Goal: Information Seeking & Learning: Learn about a topic

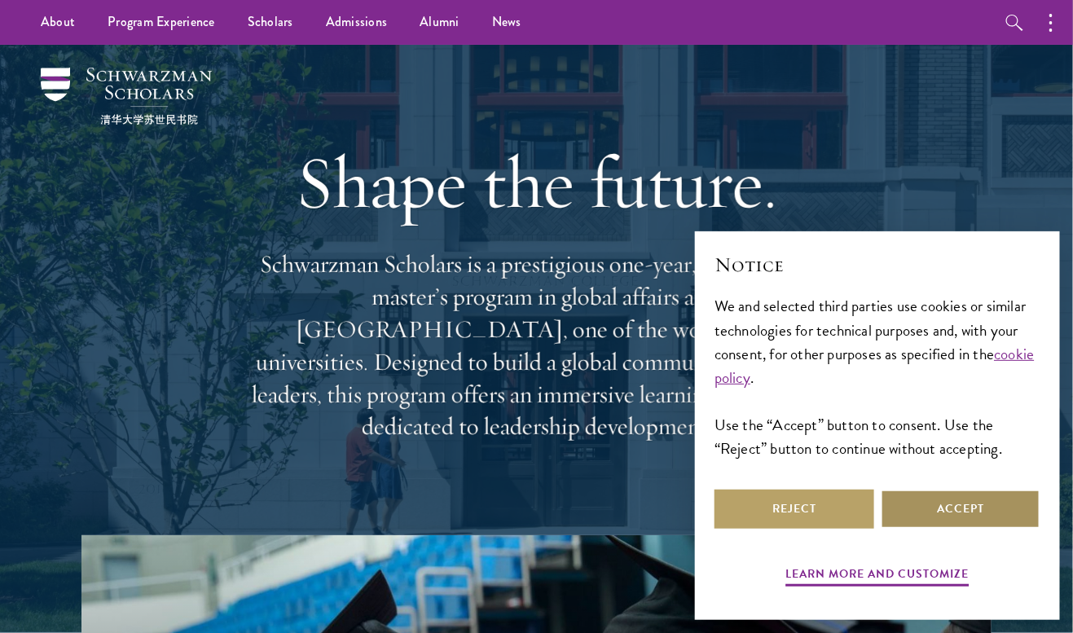
click at [981, 507] on button "Accept" at bounding box center [961, 509] width 160 height 39
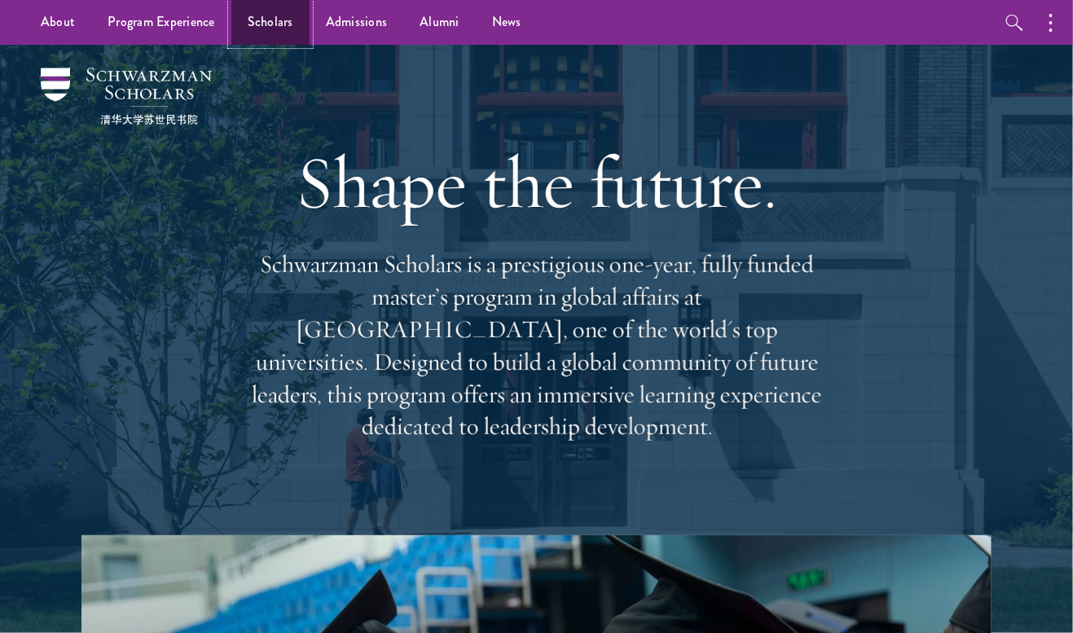
click at [256, 23] on link "Scholars" at bounding box center [270, 22] width 78 height 45
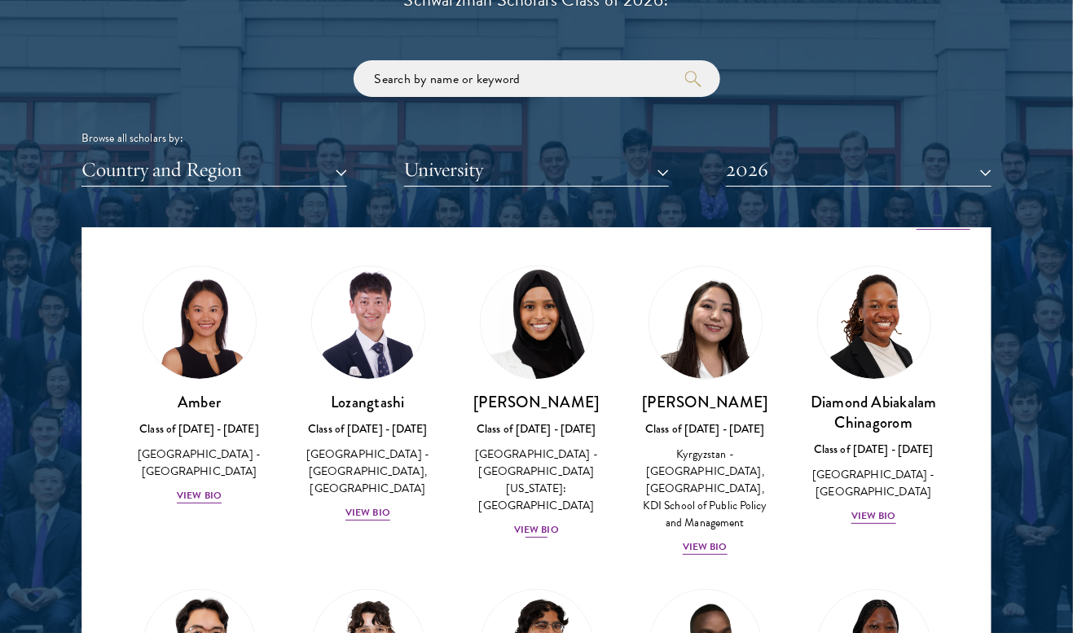
scroll to position [28, 0]
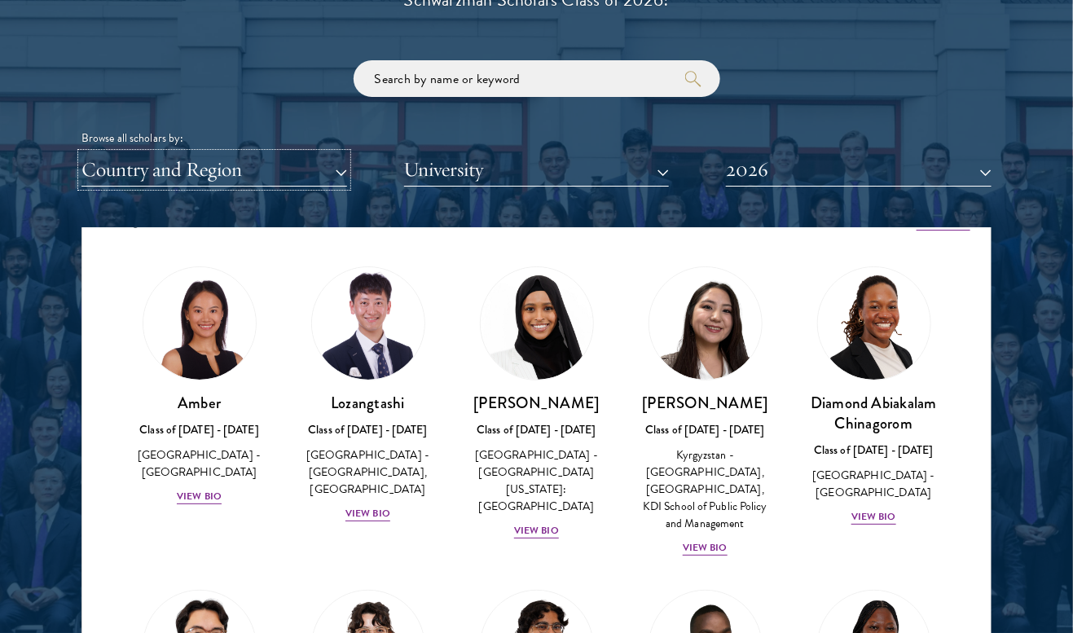
click at [336, 166] on button "Country and Region" at bounding box center [214, 169] width 266 height 33
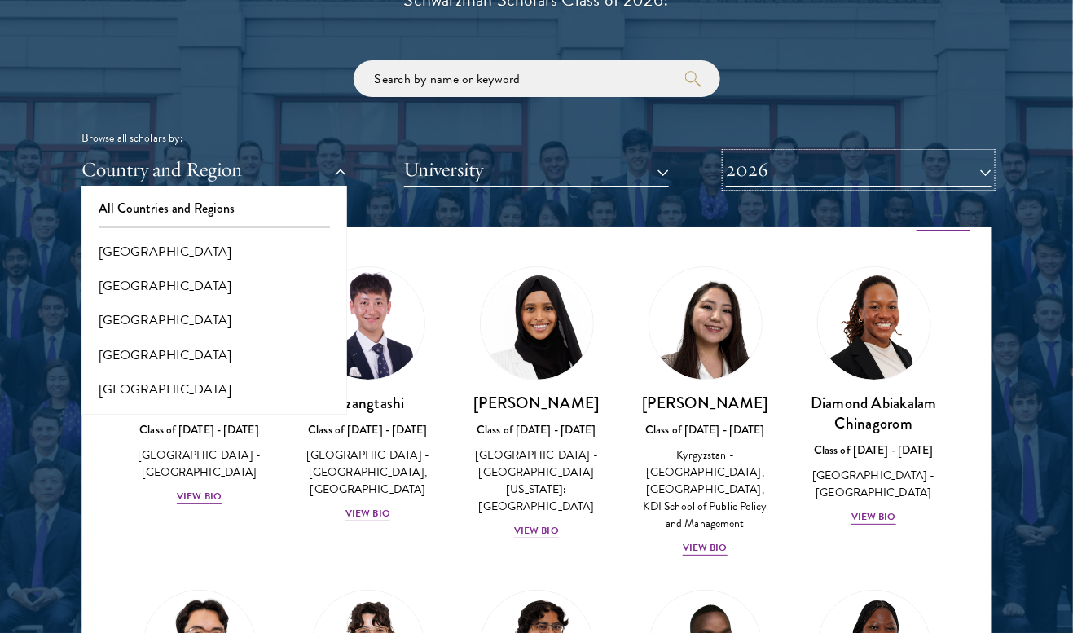
click at [926, 174] on button "2026" at bounding box center [859, 169] width 266 height 33
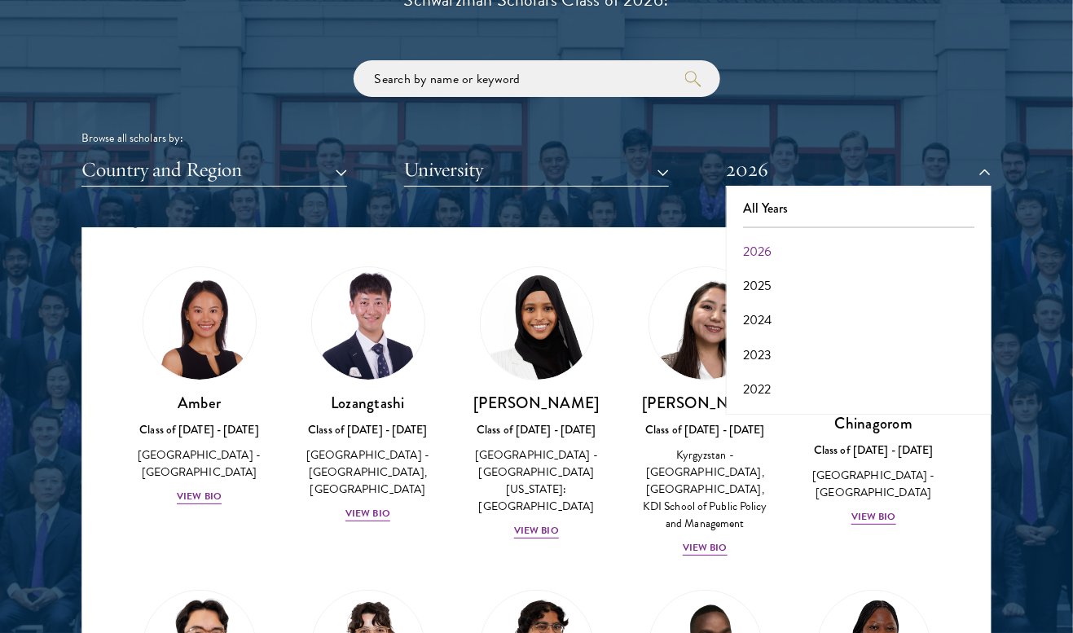
click at [667, 224] on div "Scholar Directory Congratulations and welcome to the Schwarzman Scholars Class …" at bounding box center [536, 302] width 910 height 829
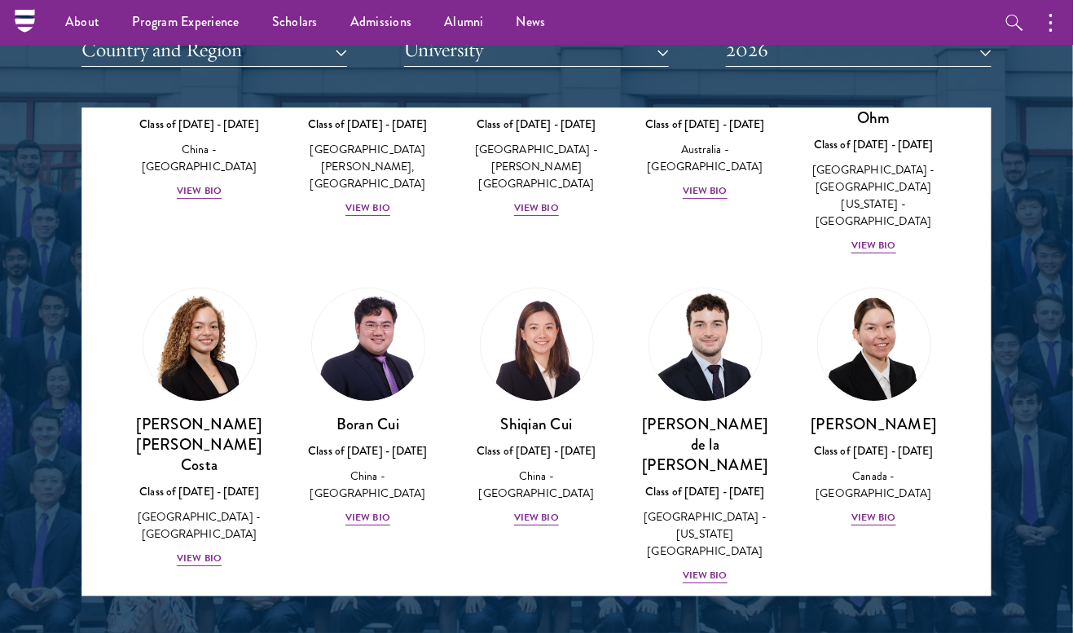
scroll to position [1770, 0]
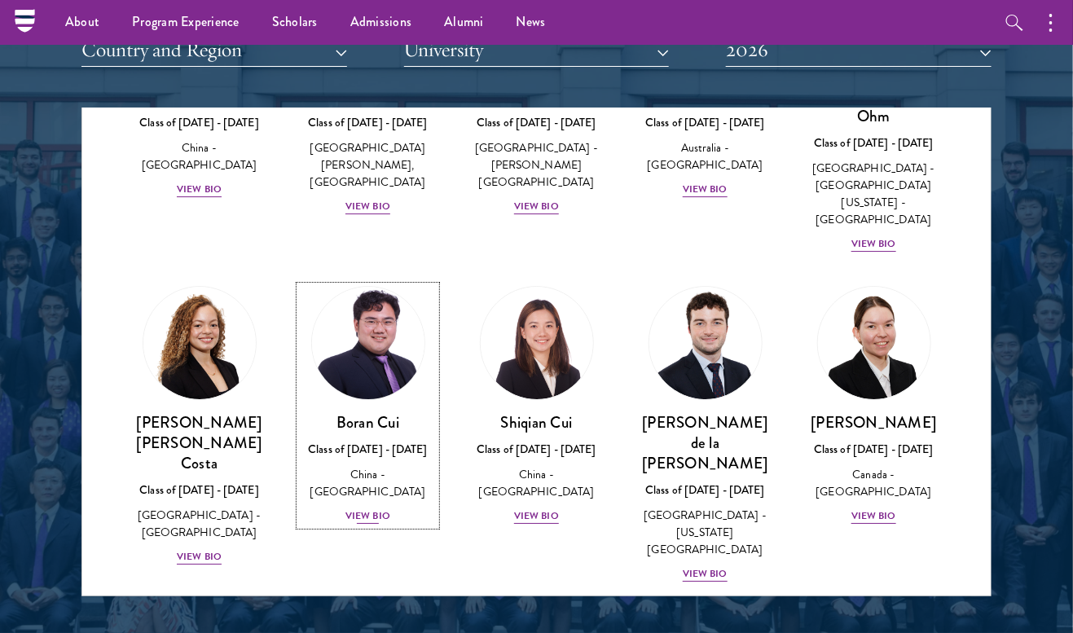
click at [369, 508] on div "View Bio" at bounding box center [367, 515] width 45 height 15
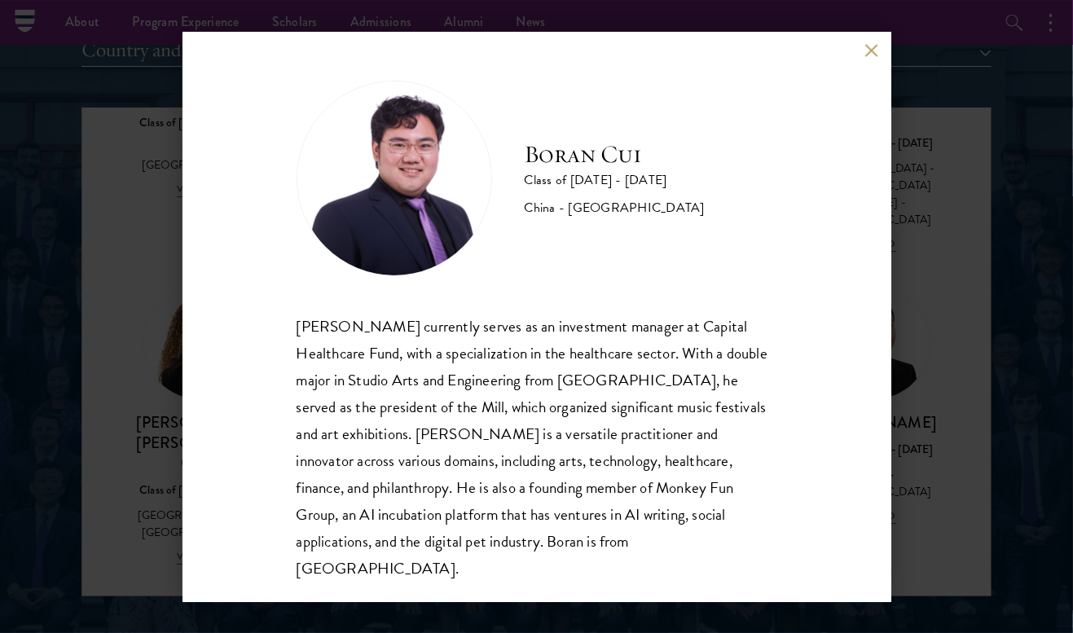
scroll to position [2, 0]
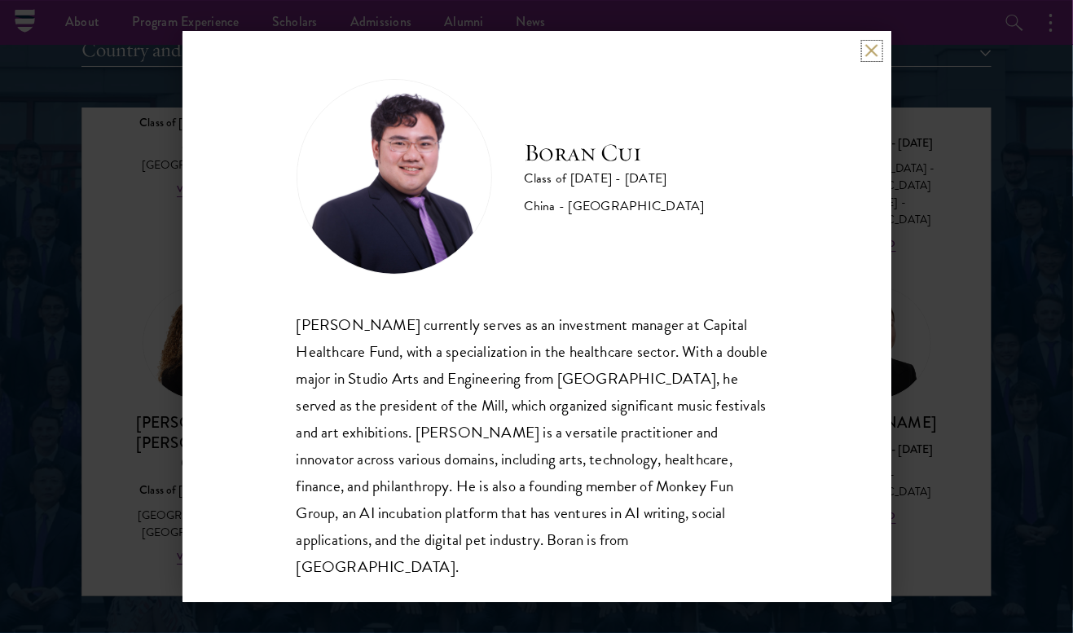
click at [869, 50] on button at bounding box center [872, 51] width 14 height 14
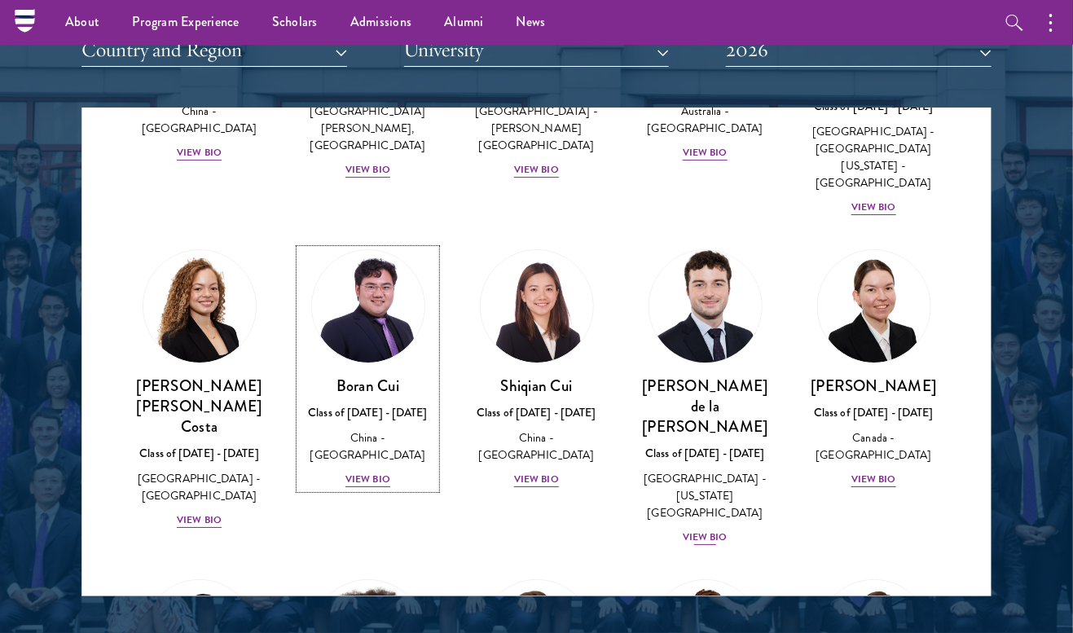
scroll to position [1790, 0]
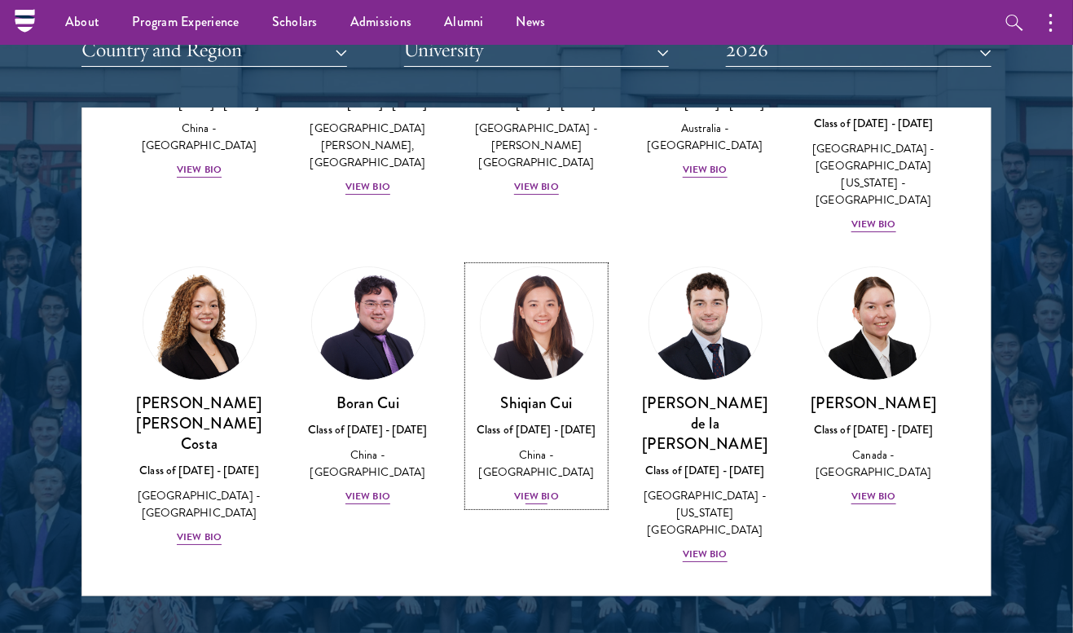
click at [544, 489] on div "View Bio" at bounding box center [536, 496] width 45 height 15
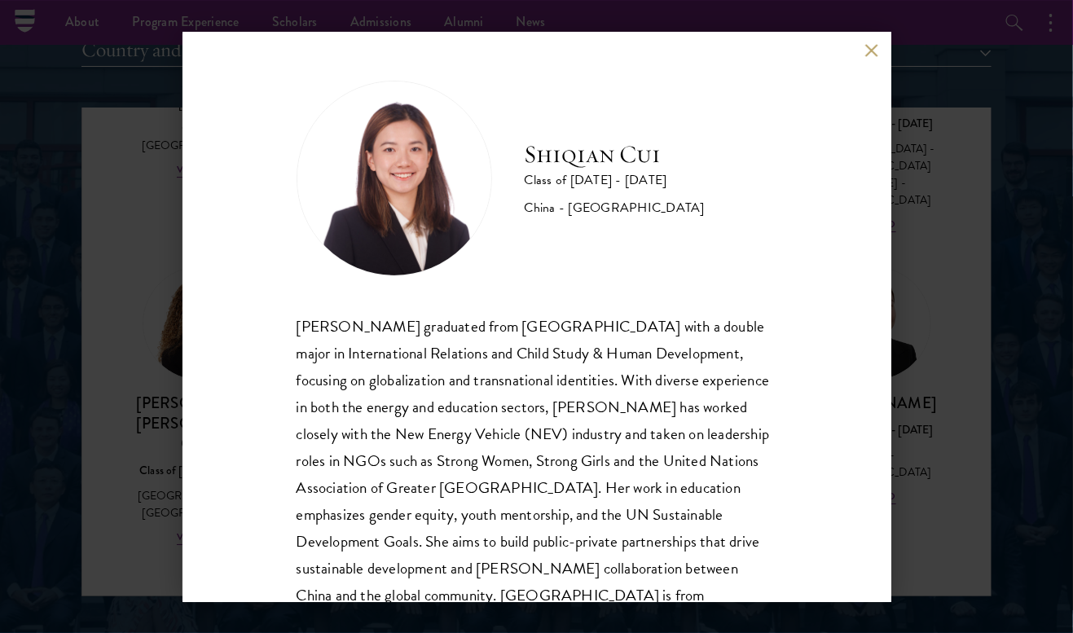
scroll to position [55, 0]
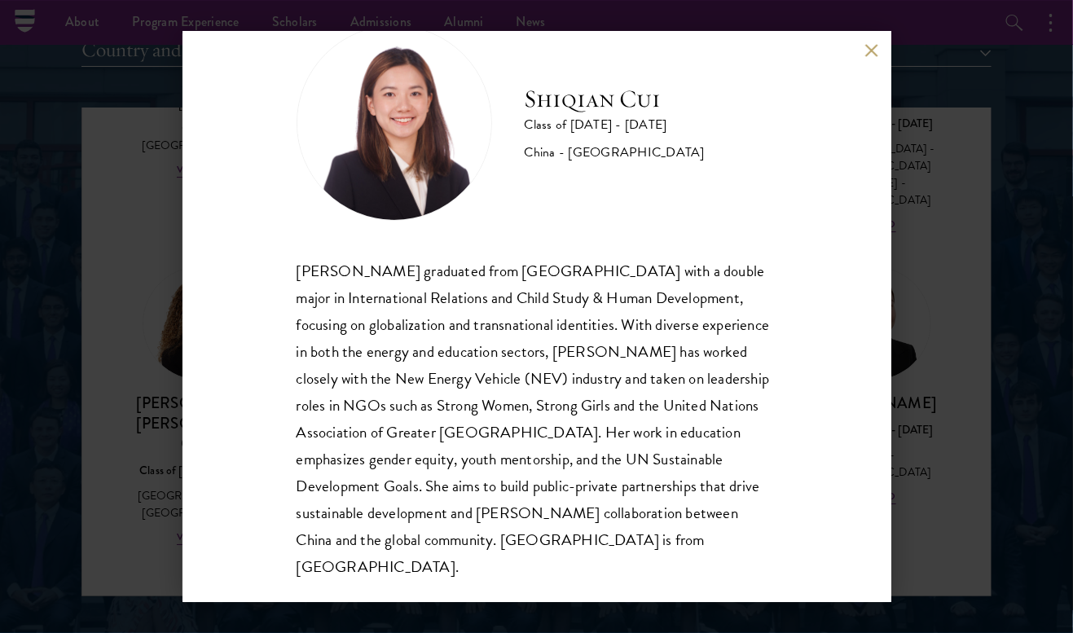
click at [869, 57] on button at bounding box center [872, 51] width 14 height 14
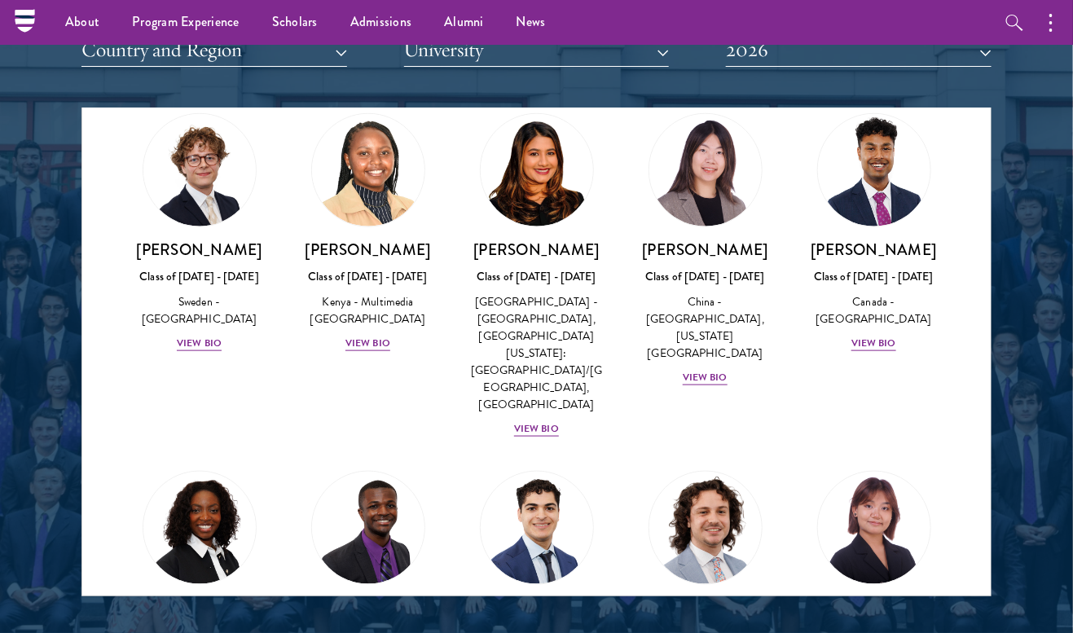
scroll to position [2628, 0]
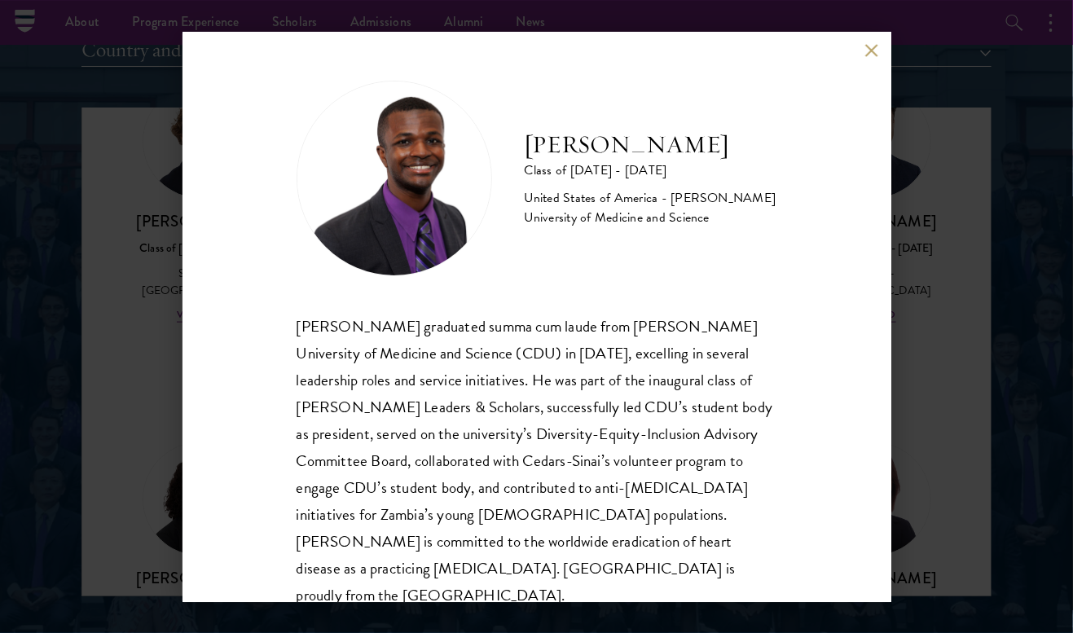
scroll to position [29, 0]
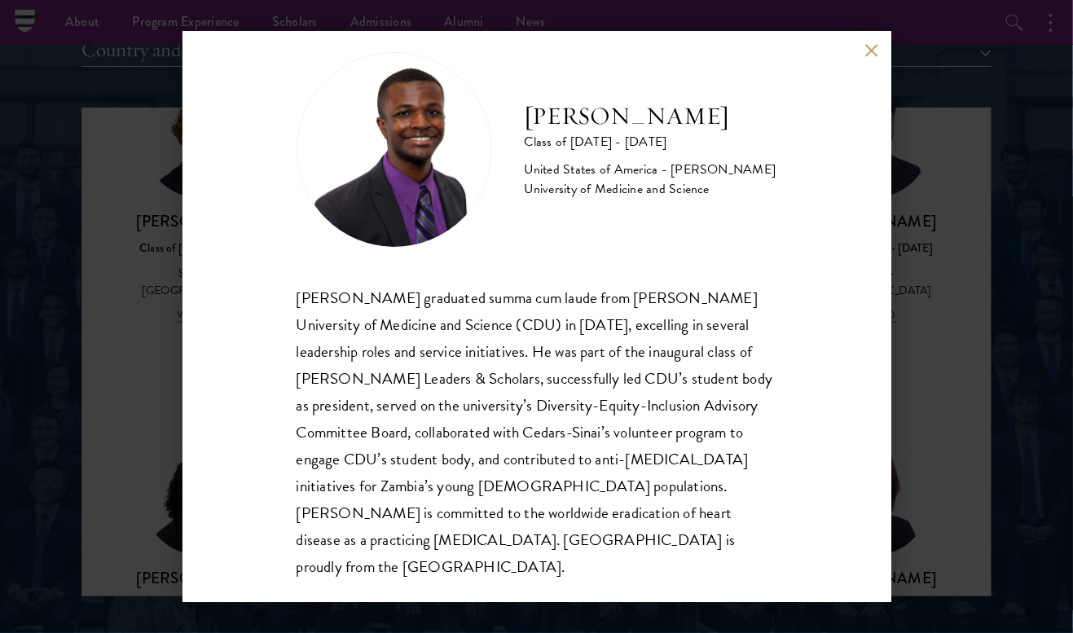
click at [872, 50] on button at bounding box center [872, 51] width 14 height 14
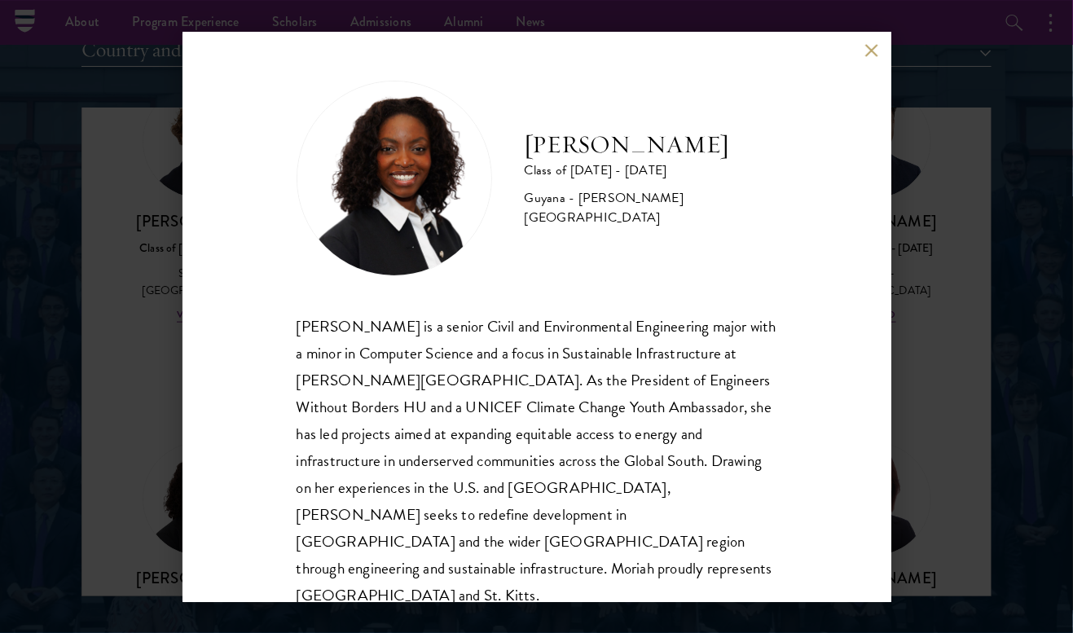
click at [860, 42] on div "[PERSON_NAME] Class of [DATE] - [DATE] [GEOGRAPHIC_DATA] - [PERSON_NAME][GEOGRA…" at bounding box center [536, 317] width 709 height 570
click at [865, 46] on button at bounding box center [872, 51] width 14 height 14
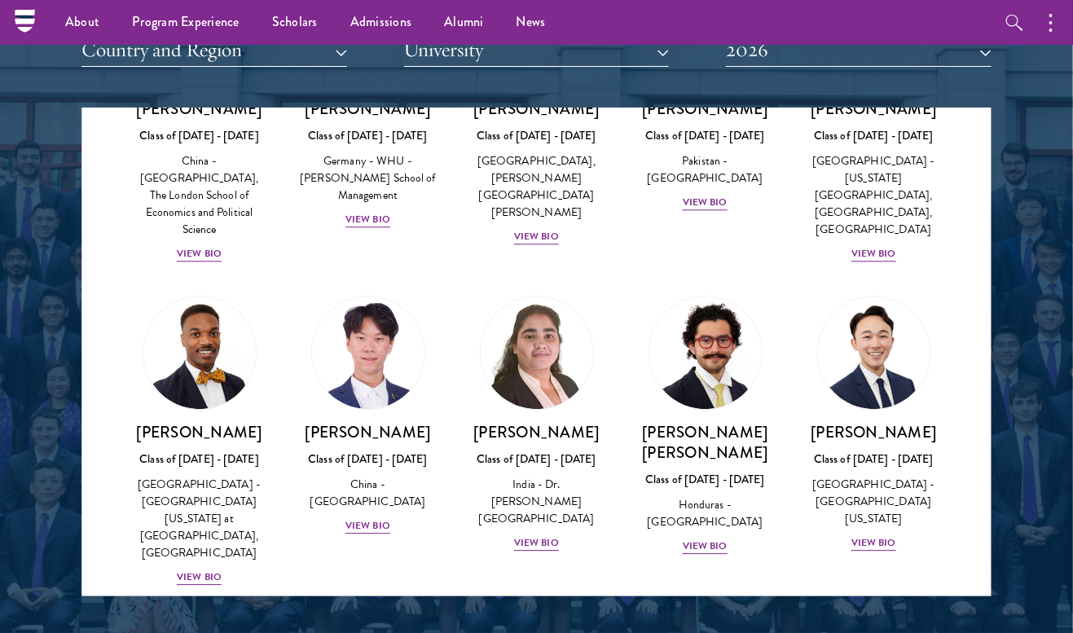
scroll to position [3599, 0]
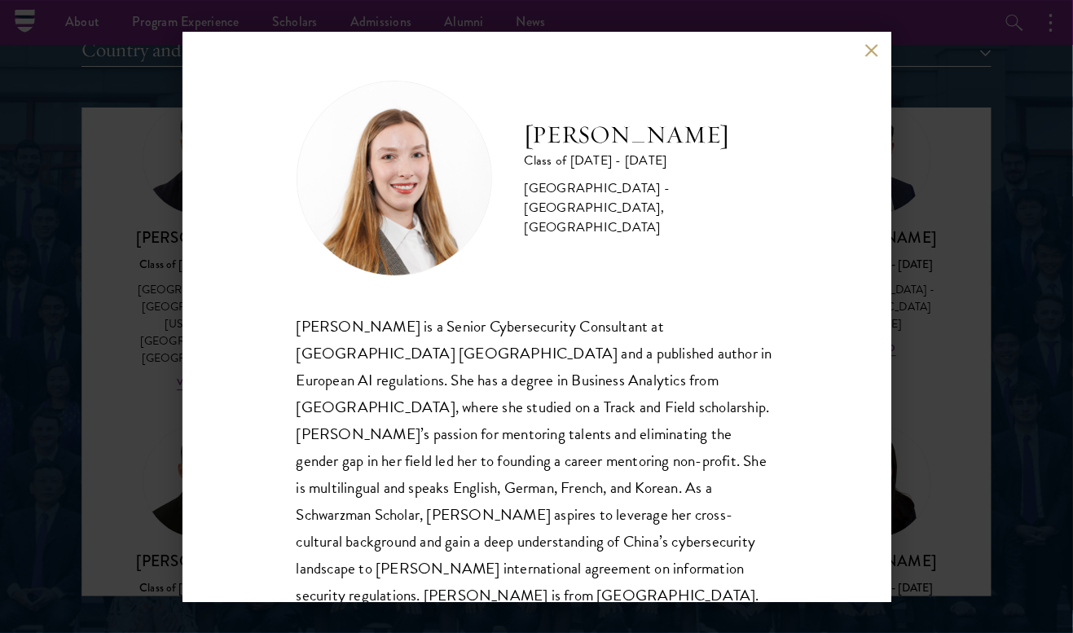
scroll to position [29, 0]
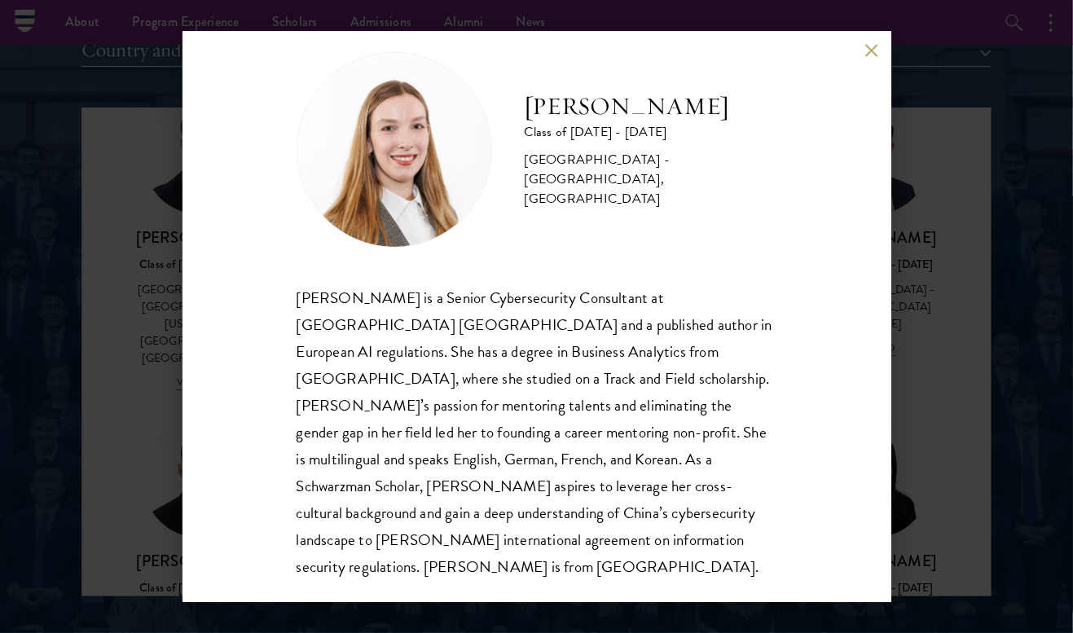
click at [871, 45] on button at bounding box center [872, 51] width 14 height 14
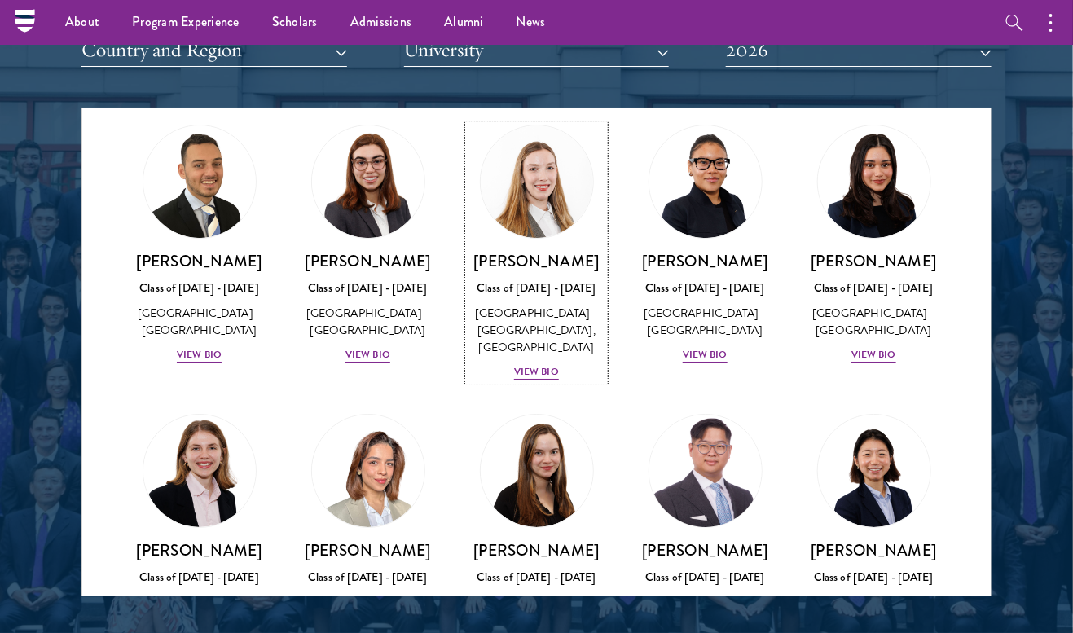
scroll to position [3900, 0]
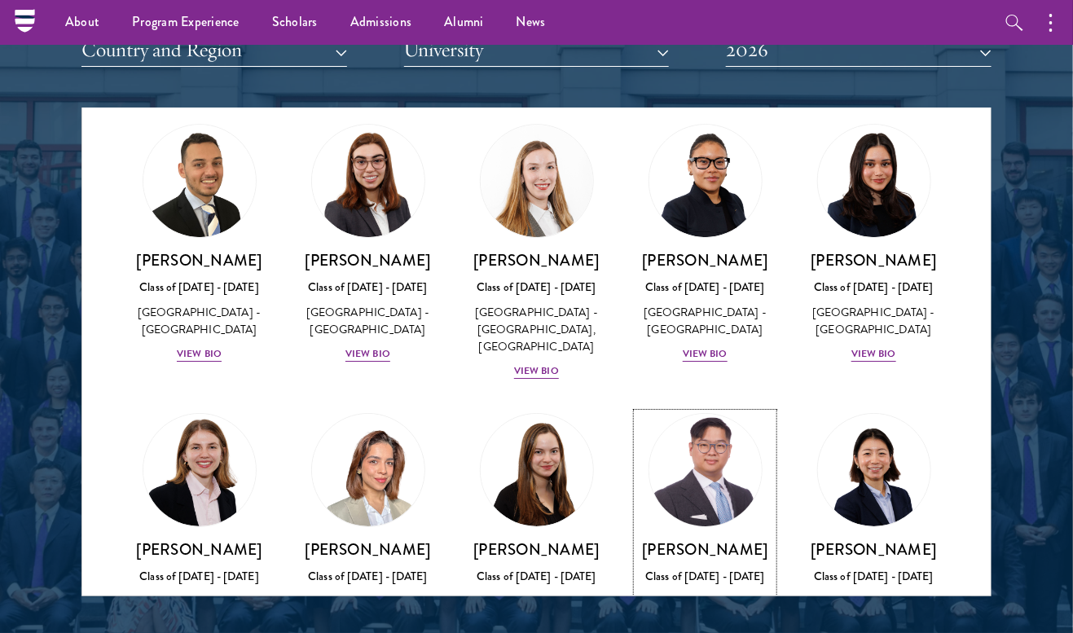
click at [706, 632] on div "View Bio" at bounding box center [705, 642] width 45 height 15
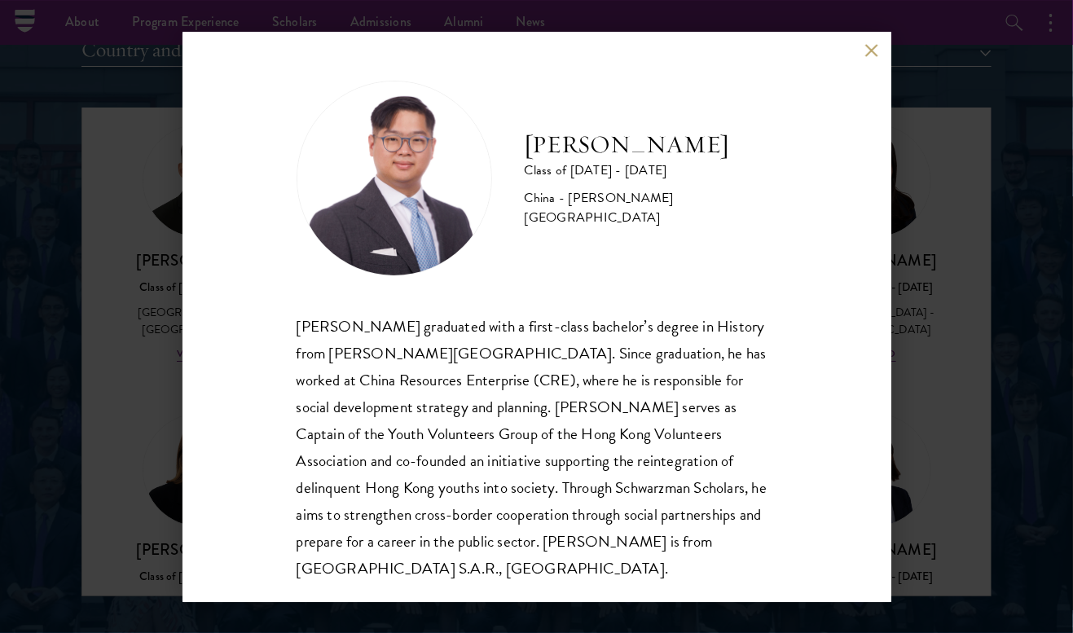
scroll to position [2, 0]
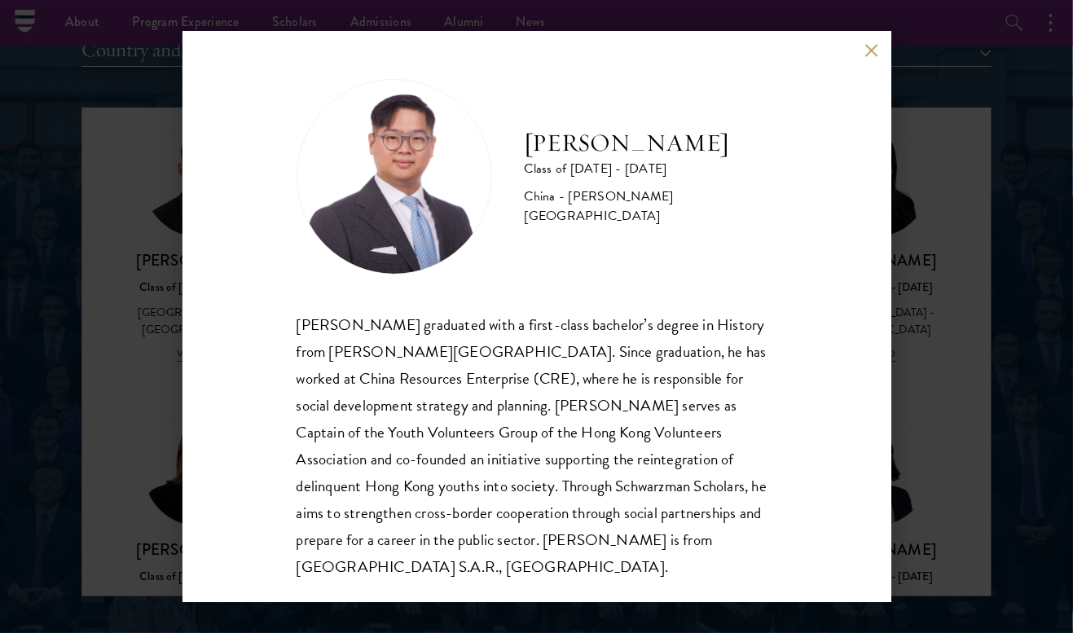
click at [637, 431] on div "[PERSON_NAME] graduated with a first-class bachelor’s degree in History from [P…" at bounding box center [537, 445] width 481 height 269
click at [699, 433] on div "[PERSON_NAME] graduated with a first-class bachelor’s degree in History from [P…" at bounding box center [537, 445] width 481 height 269
drag, startPoint x: 705, startPoint y: 433, endPoint x: 634, endPoint y: 437, distance: 71.0
click at [634, 437] on div "[PERSON_NAME] graduated with a first-class bachelor’s degree in History from [P…" at bounding box center [537, 445] width 481 height 269
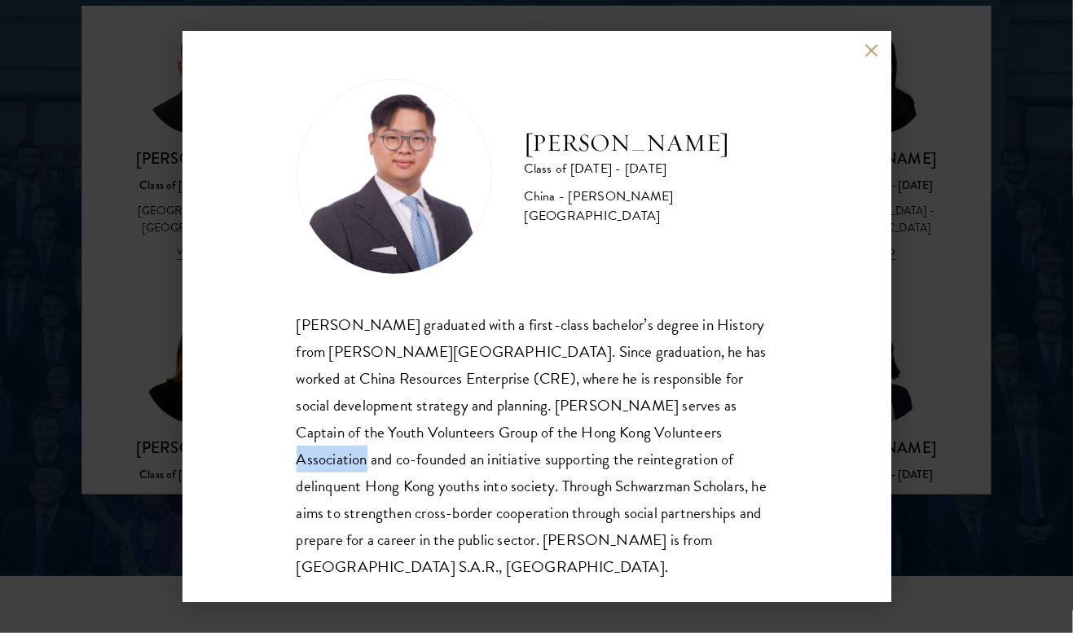
scroll to position [2113, 0]
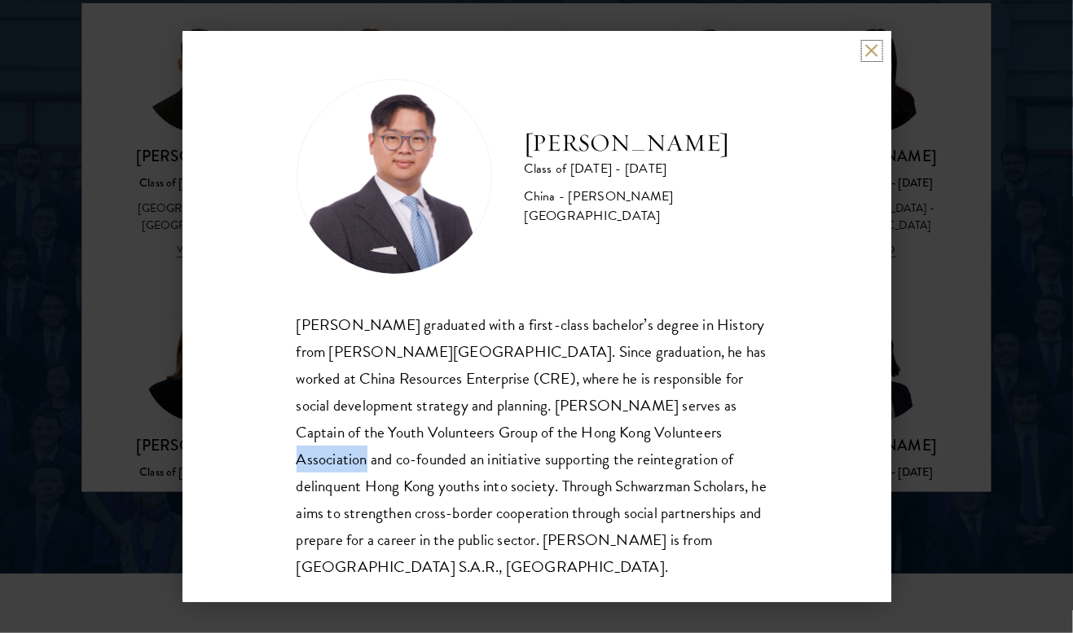
click at [869, 49] on button at bounding box center [872, 51] width 14 height 14
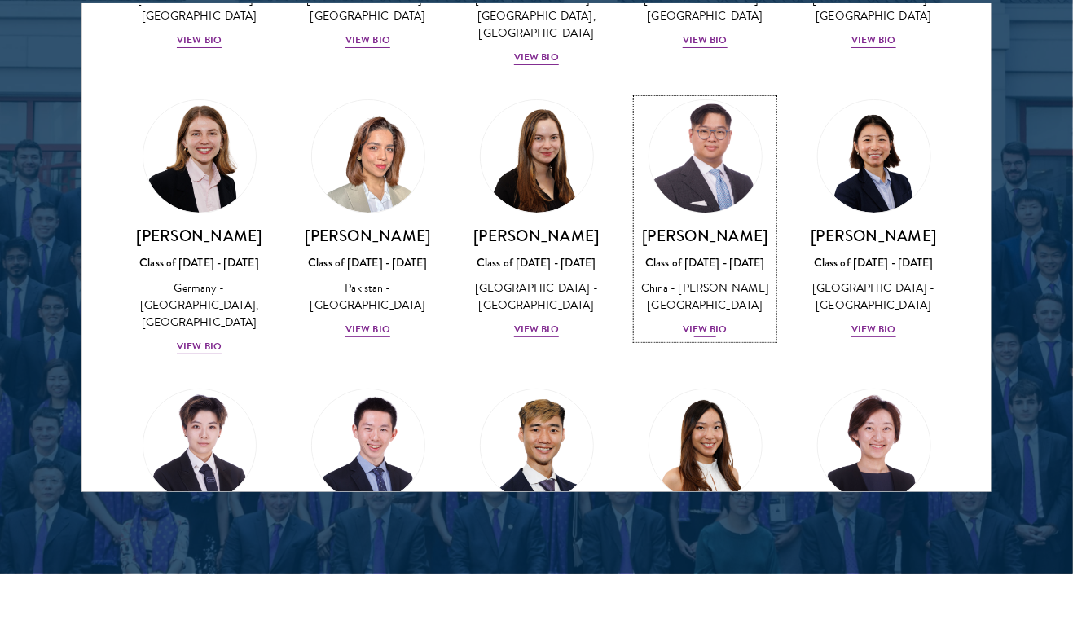
scroll to position [4110, 0]
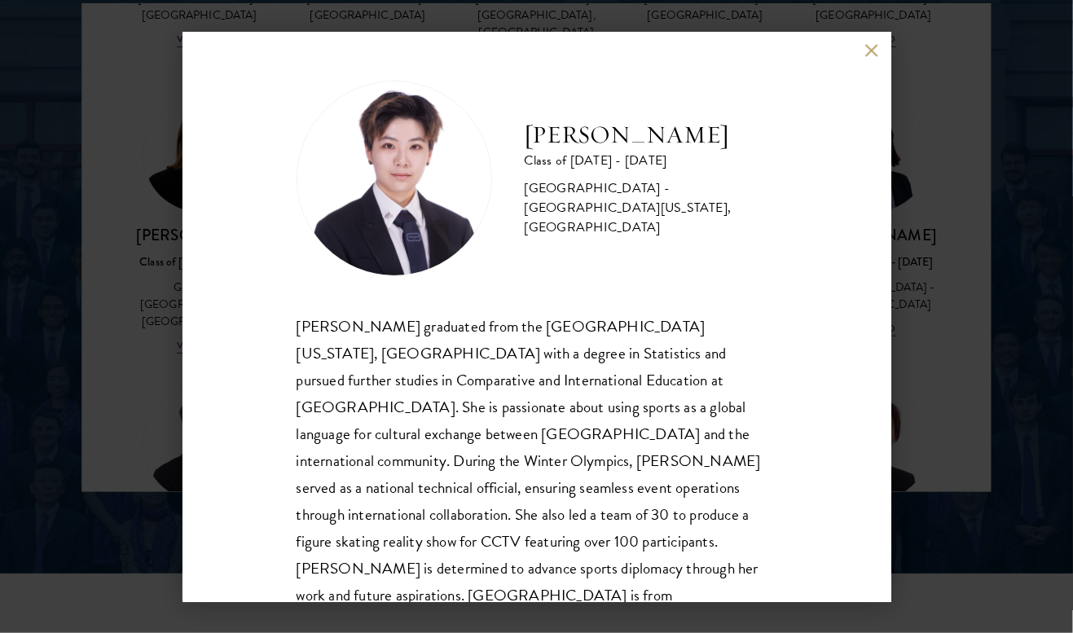
scroll to position [29, 0]
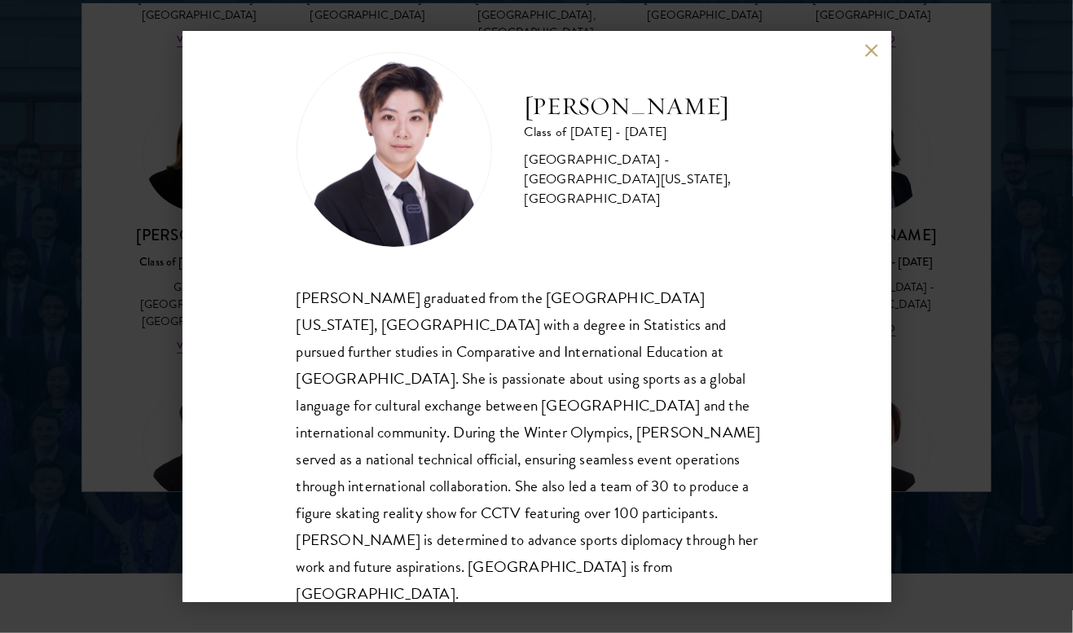
click at [870, 54] on button at bounding box center [872, 51] width 14 height 14
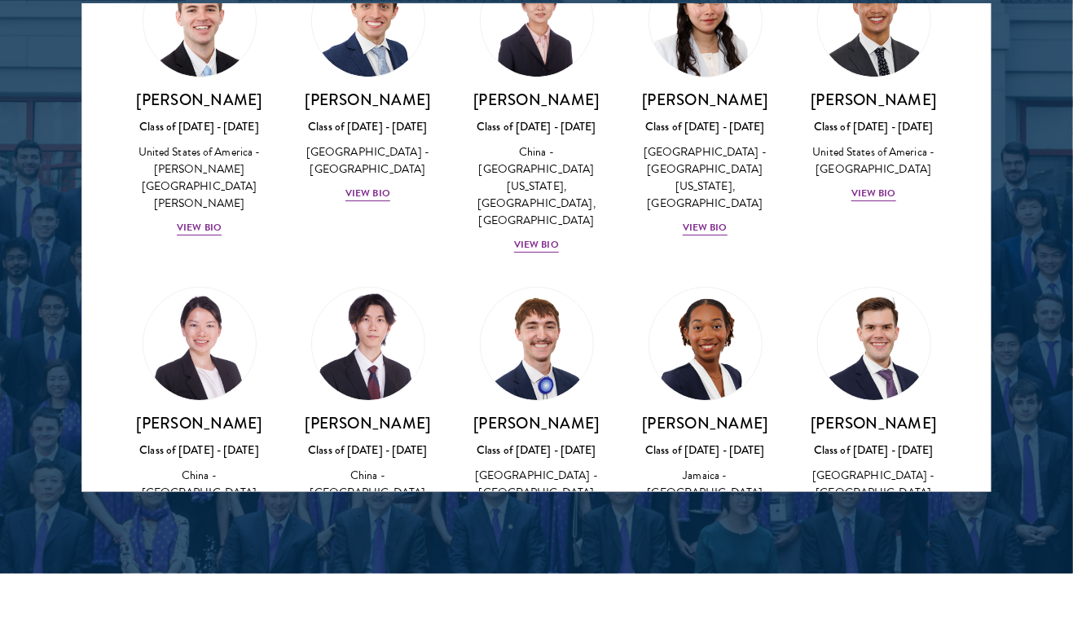
scroll to position [7891, 0]
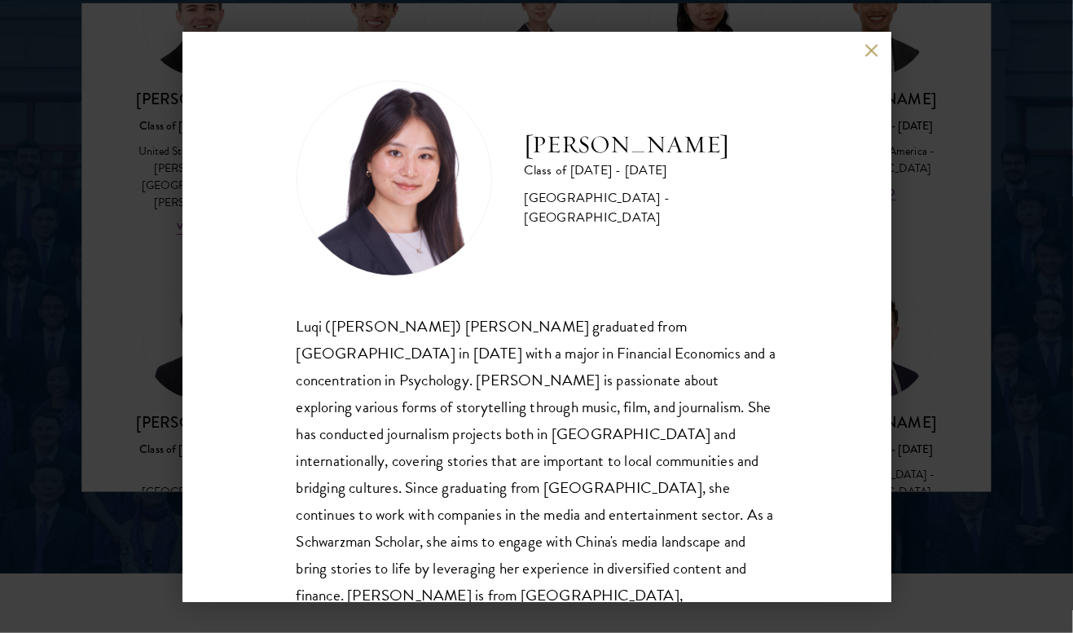
click at [372, 448] on div "Luqi ([PERSON_NAME]) [PERSON_NAME] graduated from [GEOGRAPHIC_DATA] in [DATE] w…" at bounding box center [537, 474] width 481 height 323
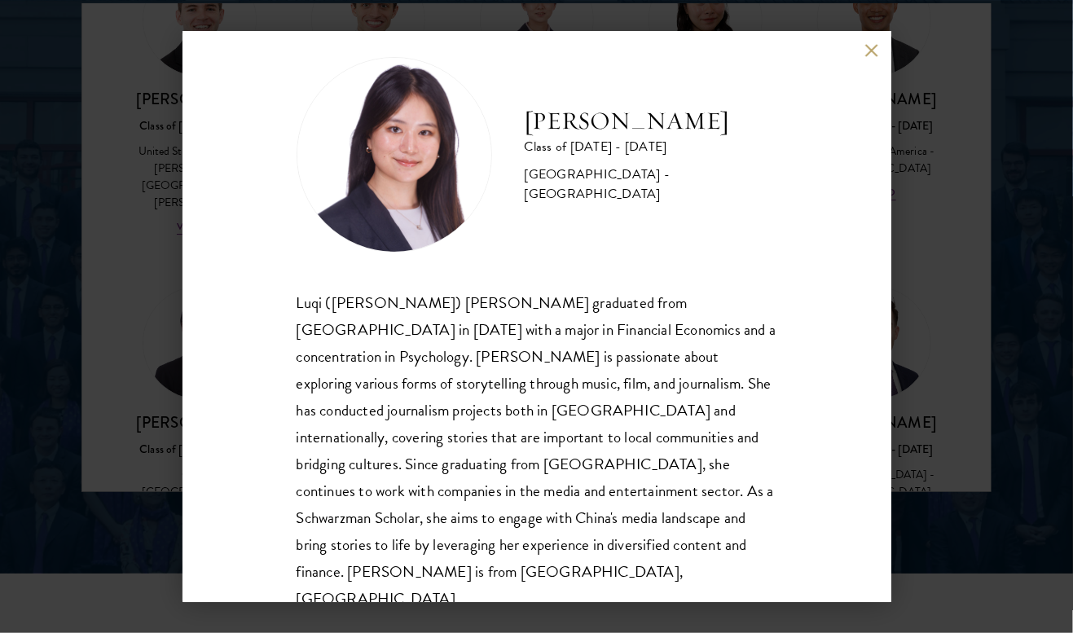
scroll to position [29, 0]
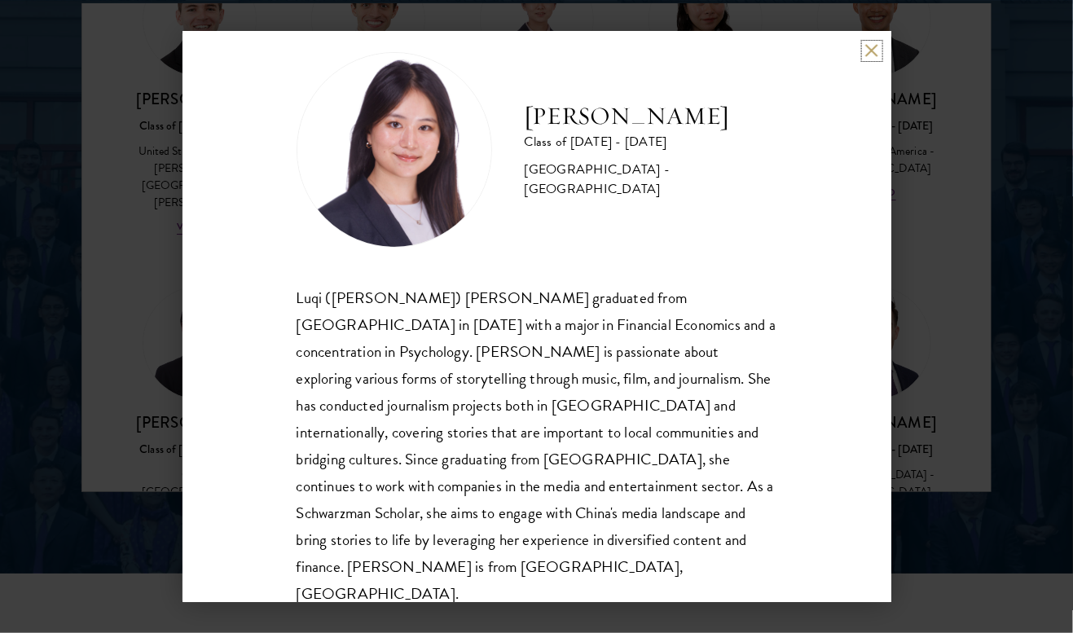
click at [869, 52] on button at bounding box center [872, 51] width 14 height 14
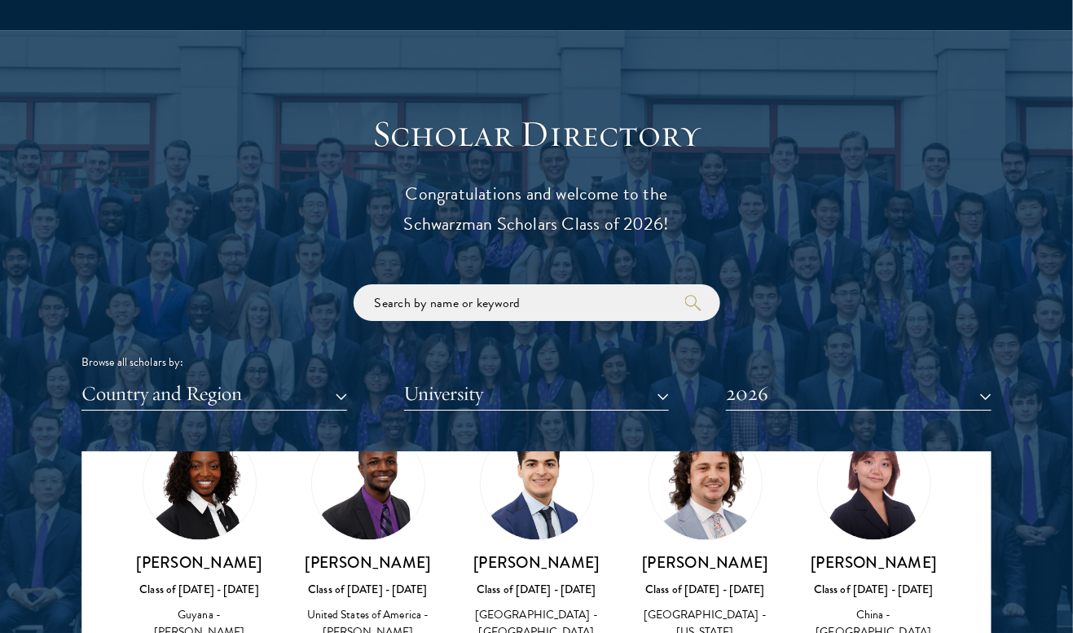
scroll to position [1668, 0]
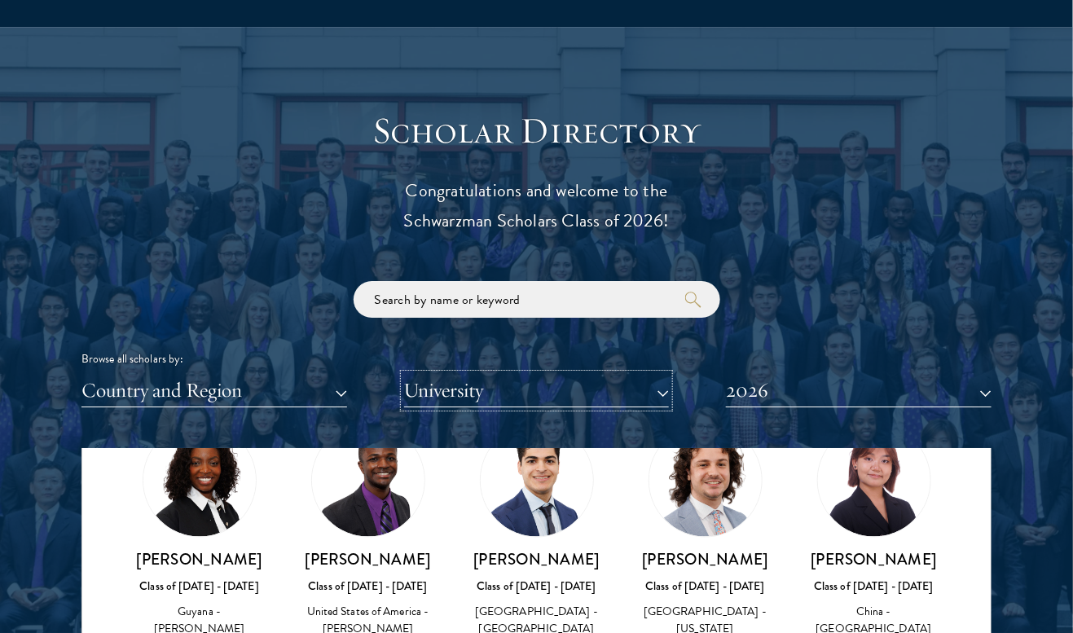
click at [666, 391] on button "University" at bounding box center [537, 390] width 266 height 33
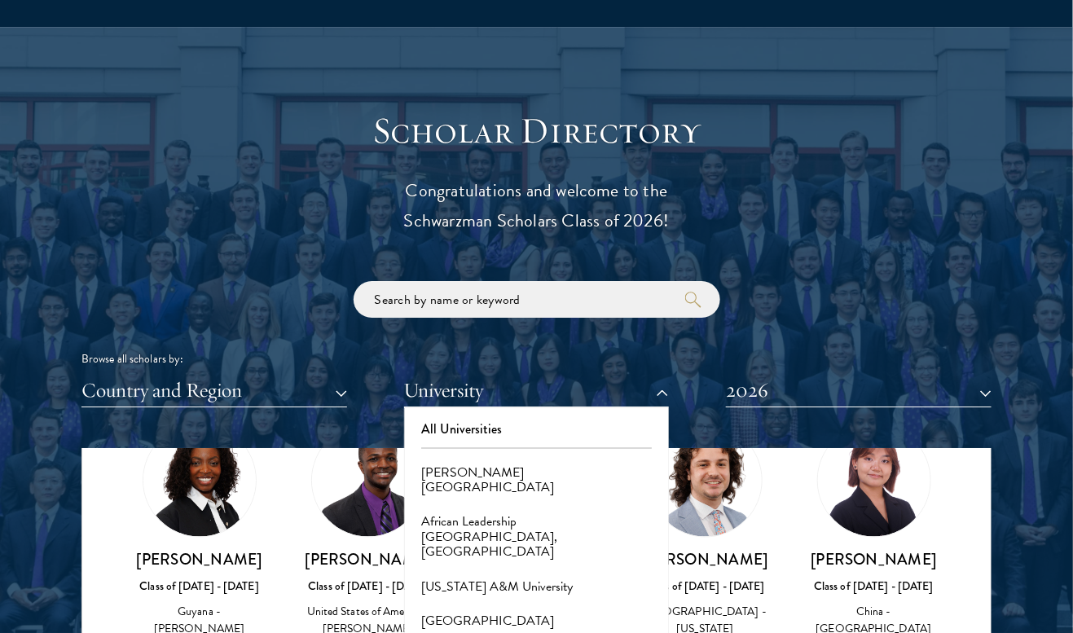
click at [1032, 310] on div at bounding box center [536, 523] width 1073 height 992
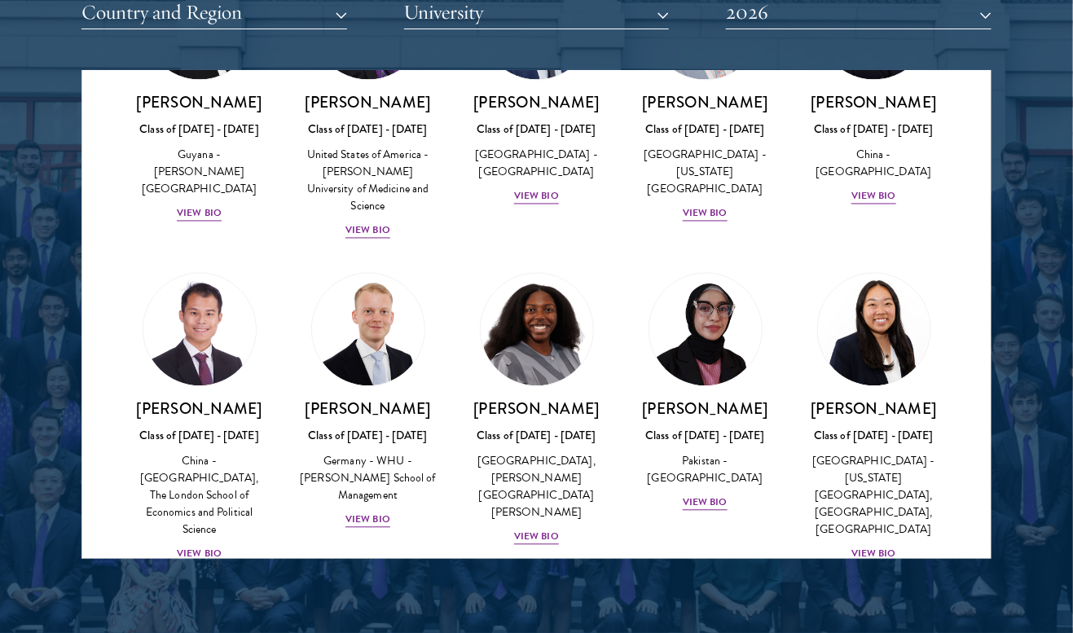
scroll to position [3068, 0]
